Goal: Communication & Community: Answer question/provide support

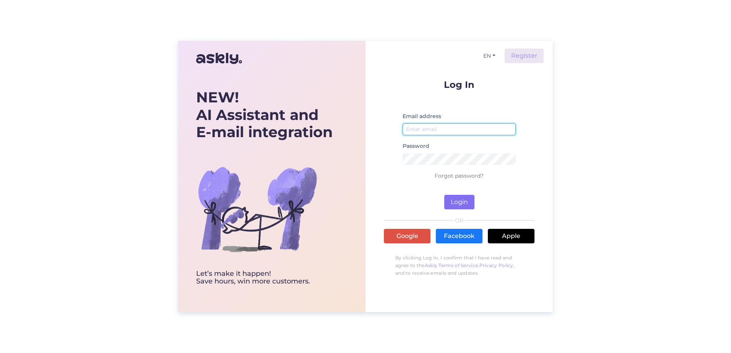
type input "[PERSON_NAME][EMAIL_ADDRESS][PERSON_NAME][DOMAIN_NAME]"
click at [453, 199] on button "Login" at bounding box center [460, 202] width 30 height 15
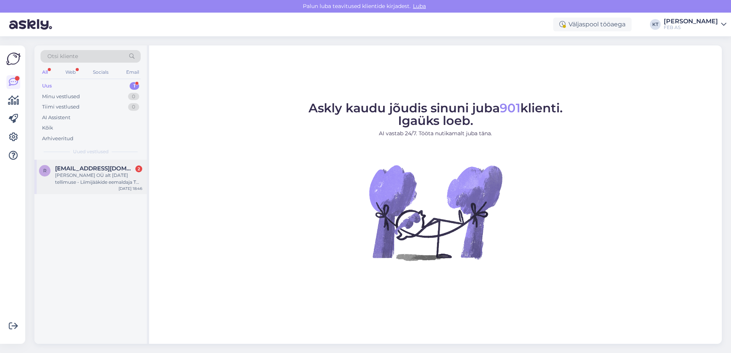
click at [93, 176] on div "[PERSON_NAME] OÜ alt [DATE] tellimuse - Liimijääkide eemaldaja TK OFF 0,5l (TP3…" at bounding box center [98, 179] width 87 height 14
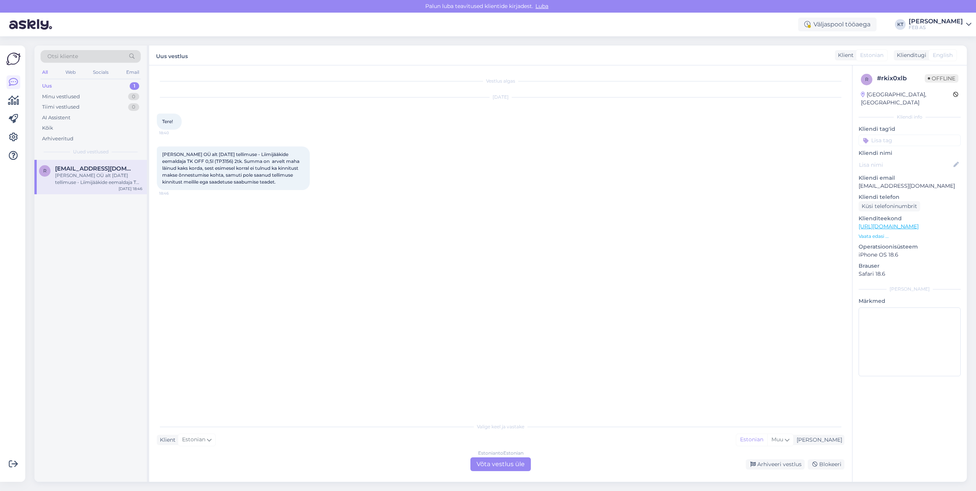
click at [282, 306] on div "Vestlus algas [DATE] Tere! 18:40 Tegin Rikas Ema OÜ alt [DATE] tellimuse - Liim…" at bounding box center [504, 242] width 695 height 339
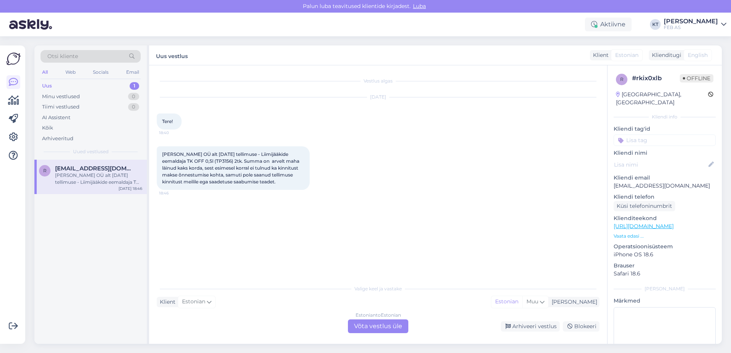
click at [370, 327] on div "Estonian to Estonian Võta vestlus üle" at bounding box center [378, 327] width 60 height 14
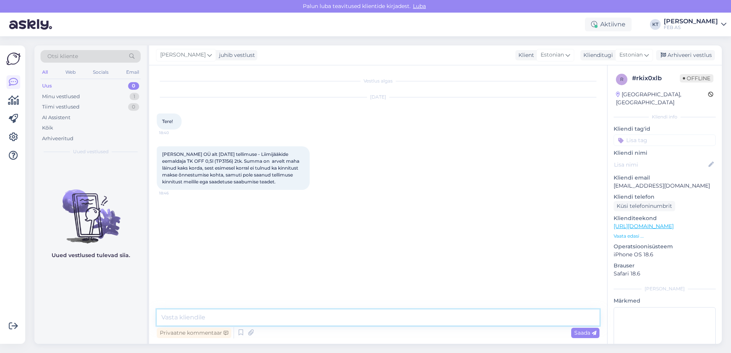
click at [338, 313] on textarea at bounding box center [378, 318] width 443 height 16
click at [401, 318] on textarea "Tere! E-[PERSON_NAME] tehnilise [PERSON_NAME] tõttu on läinud mõlemad tellimuse…" at bounding box center [378, 318] width 443 height 16
click at [572, 315] on textarea "Tere! E-[PERSON_NAME] tehnilise [PERSON_NAME] tõttu on läinud mõlemad tellimuse…" at bounding box center [378, 318] width 443 height 16
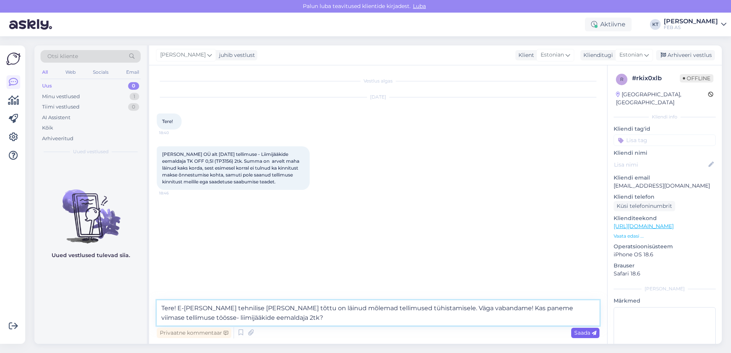
type textarea "Tere! E-[PERSON_NAME] tehnilise [PERSON_NAME] tõttu on läinud mõlemad tellimuse…"
click at [575, 332] on span "Saada" at bounding box center [586, 333] width 22 height 7
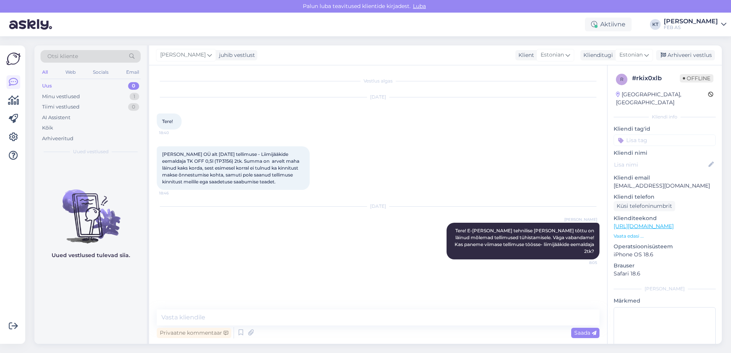
click at [484, 285] on div "Vestlus algas [DATE] Tere! 18:40 Tegin Rikas Ema OÜ alt [DATE] tellimuse - Liim…" at bounding box center [382, 188] width 450 height 230
click at [535, 149] on div "[PERSON_NAME] OÜ alt [DATE] tellimuse - Liimijääkide eemaldaja TK OFF 0,5l (TP3…" at bounding box center [378, 168] width 443 height 60
click at [475, 287] on div "Vestlus algas [DATE] Tere! 18:40 Tegin Rikas Ema OÜ alt [DATE] tellimuse - Liim…" at bounding box center [382, 188] width 450 height 230
click at [443, 270] on div "Vestlus algas [DATE] Tere! 18:40 Tegin Rikas Ema OÜ alt [DATE] tellimuse - Liim…" at bounding box center [382, 188] width 450 height 230
drag, startPoint x: 231, startPoint y: 161, endPoint x: 218, endPoint y: 161, distance: 13.4
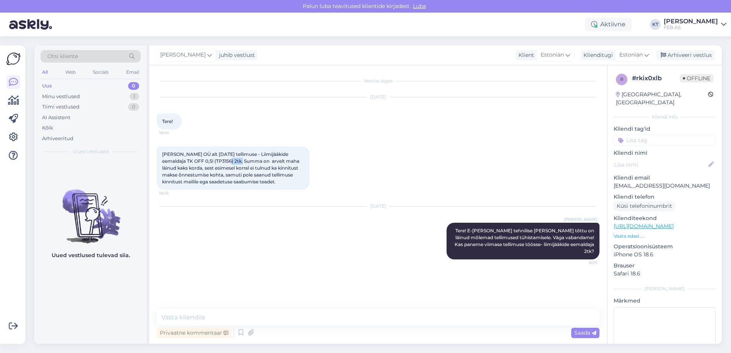
click at [218, 161] on span "[PERSON_NAME] OÜ alt [DATE] tellimuse - Liimijääkide eemaldaja TK OFF 0,5l (TP3…" at bounding box center [231, 167] width 138 height 33
copy span "TP3156"
click at [372, 207] on div "[DATE]" at bounding box center [378, 206] width 443 height 7
